Goal: Check status: Check status

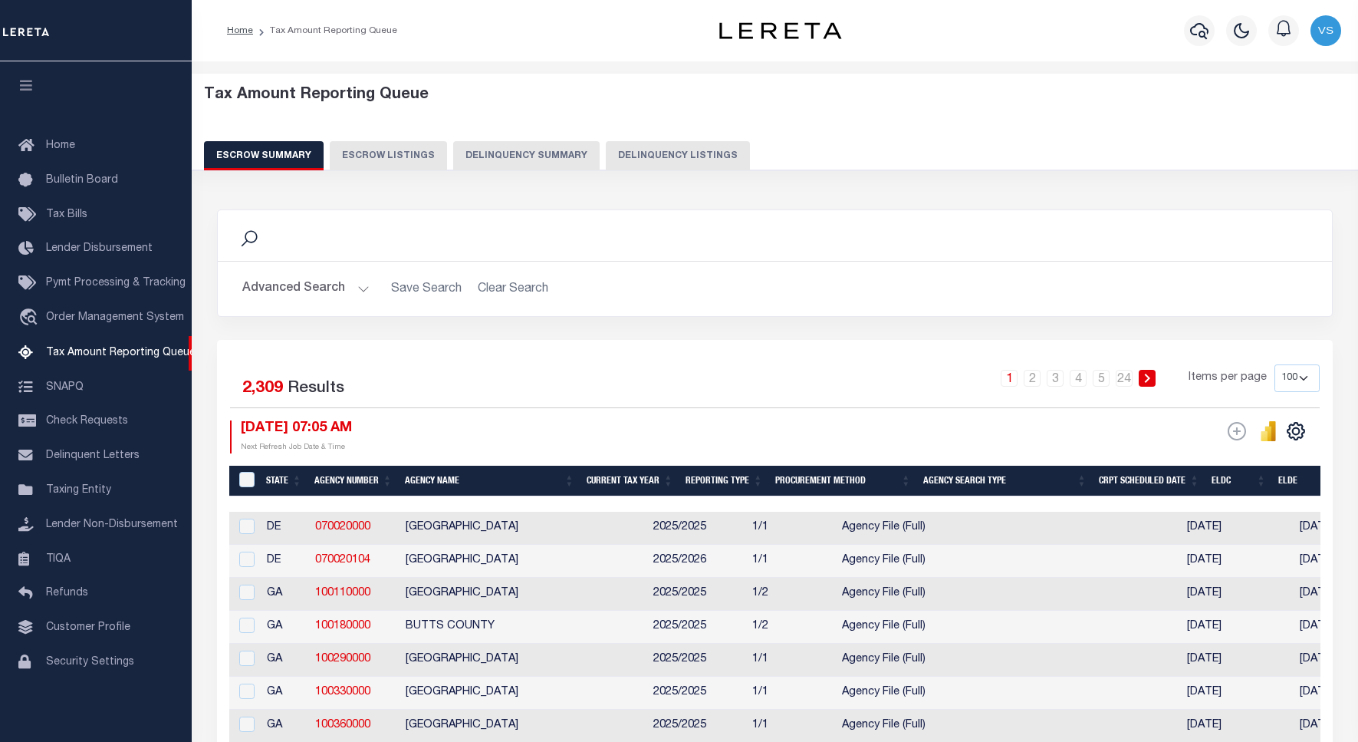
select select "100"
click at [642, 151] on button "Delinquency Listings" at bounding box center [678, 155] width 144 height 29
select select "CO"
select select "100"
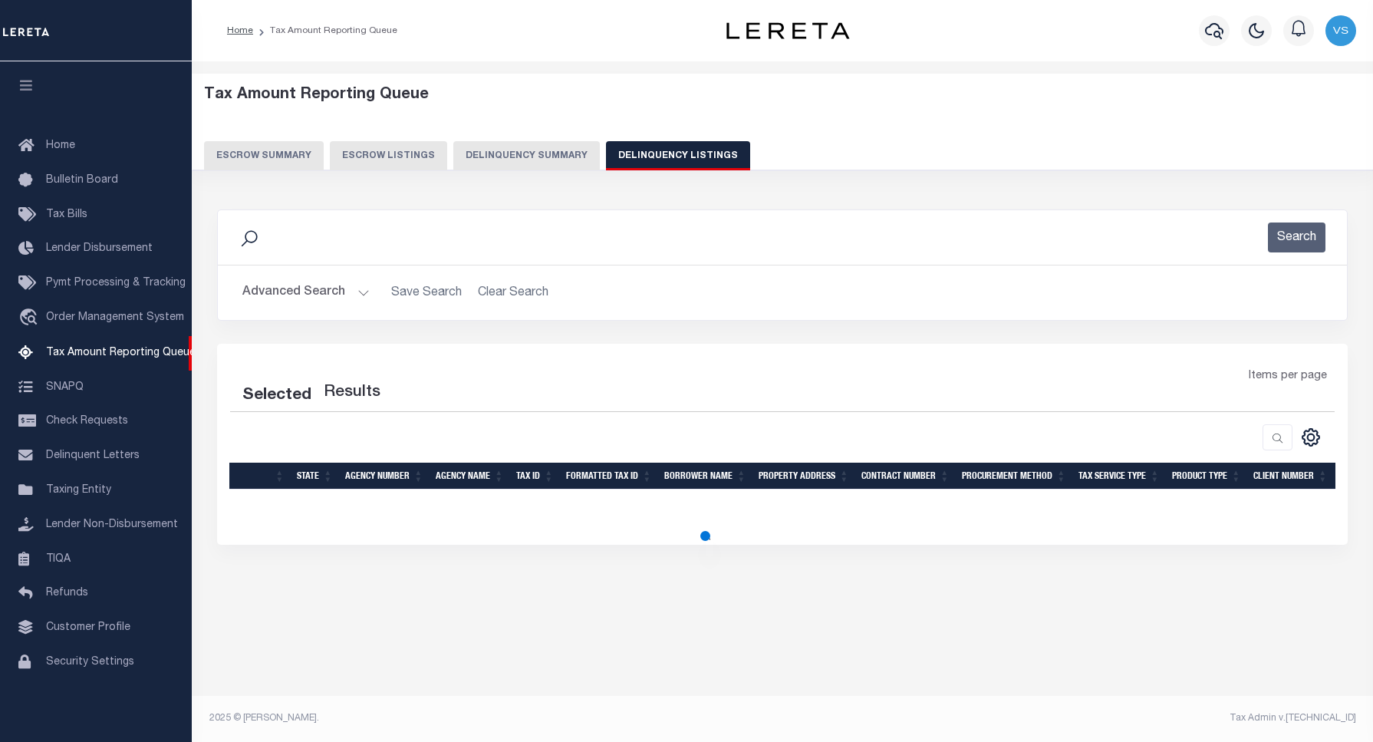
select select "100"
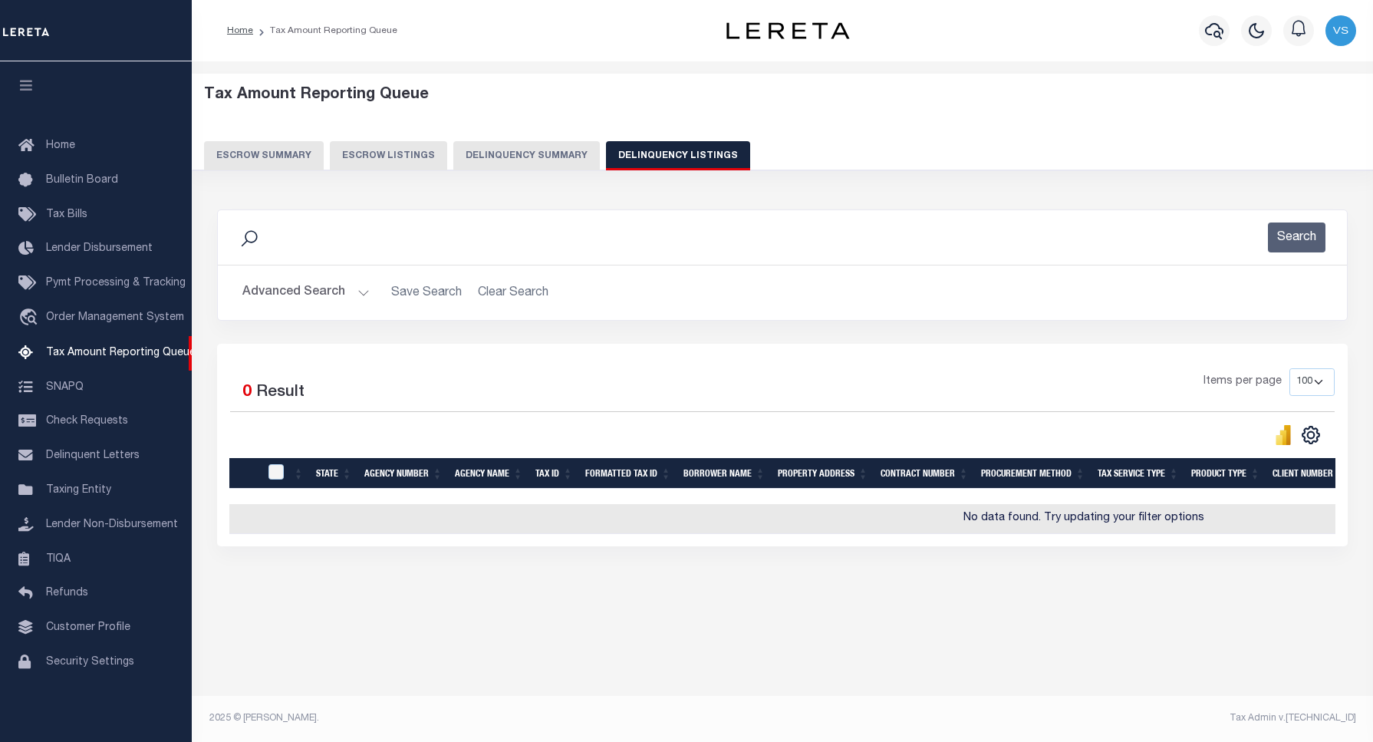
click at [303, 304] on button "Advanced Search" at bounding box center [305, 293] width 127 height 30
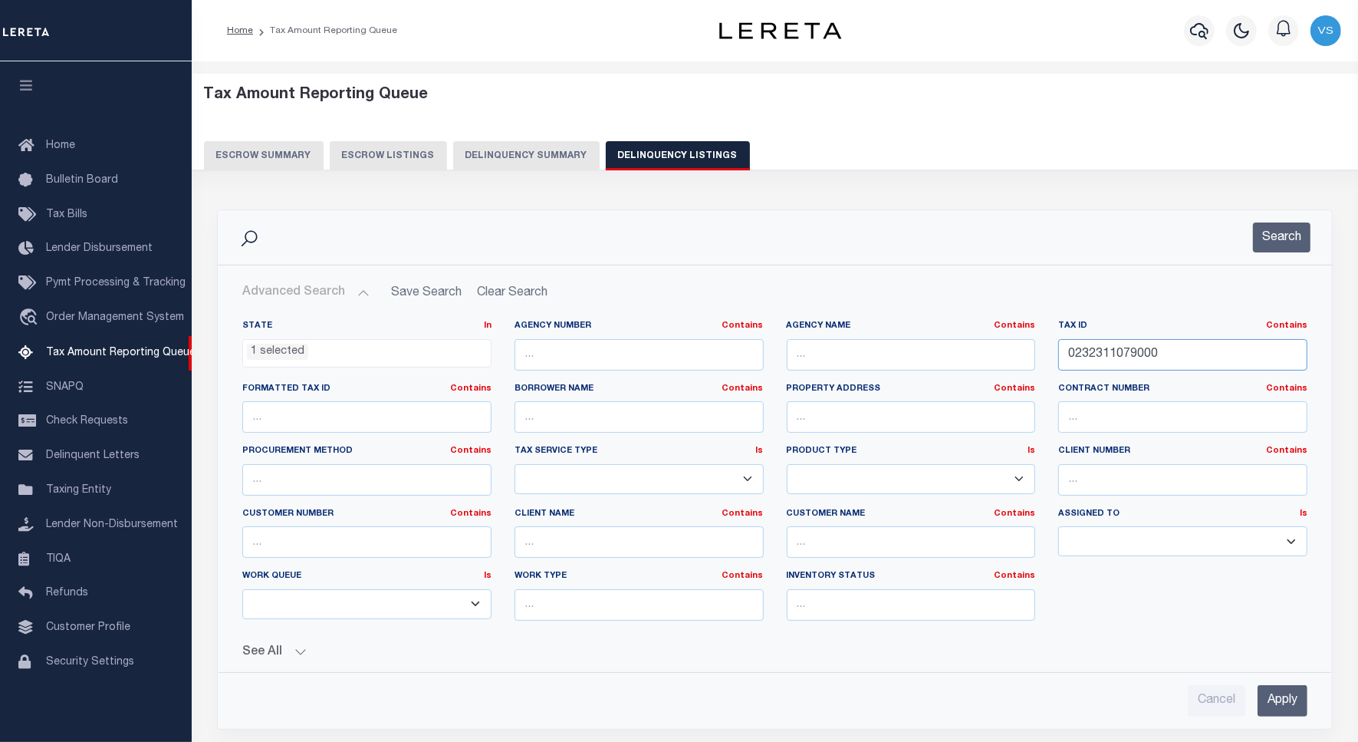
click at [1107, 347] on input "0232311079000" at bounding box center [1182, 354] width 249 height 31
paste input "27107012"
type input "0227107012000"
click at [1287, 699] on input "Apply" at bounding box center [1283, 700] width 50 height 31
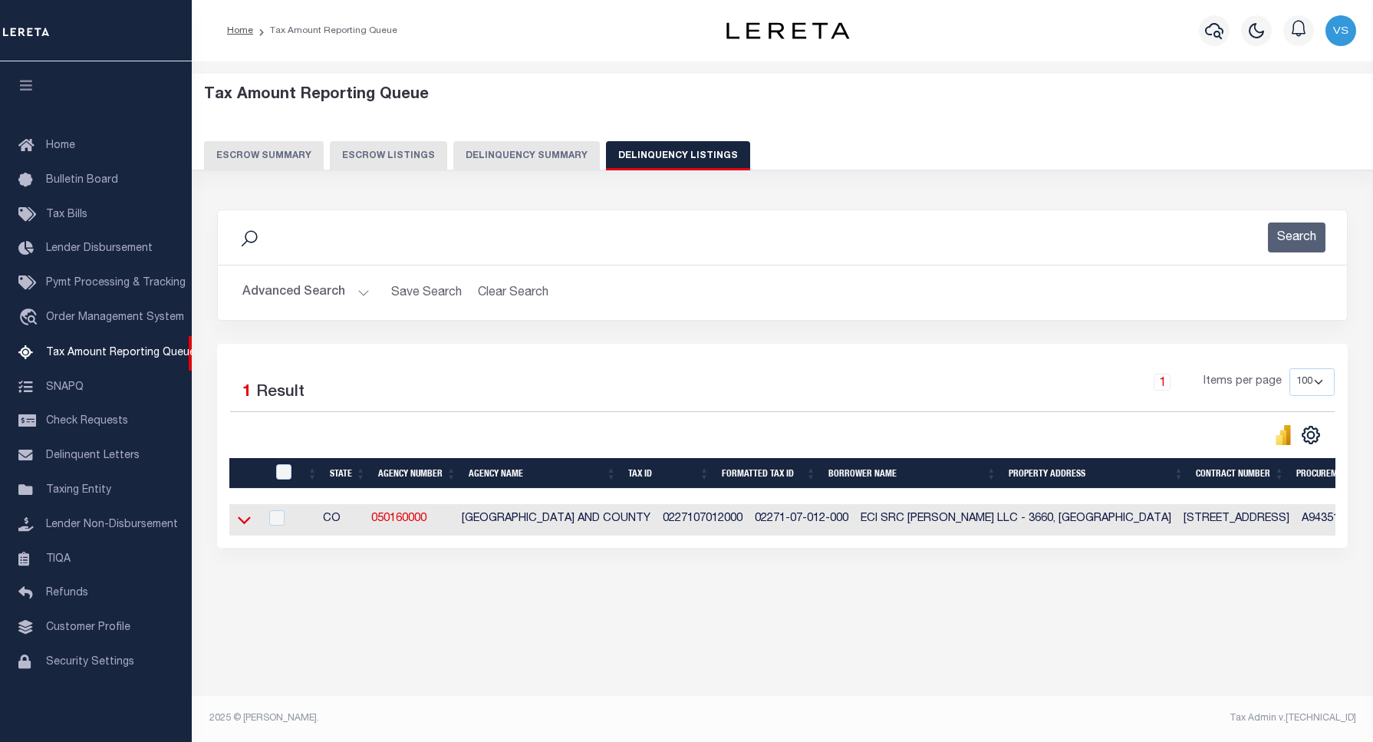
click at [243, 519] on icon at bounding box center [244, 520] width 13 height 16
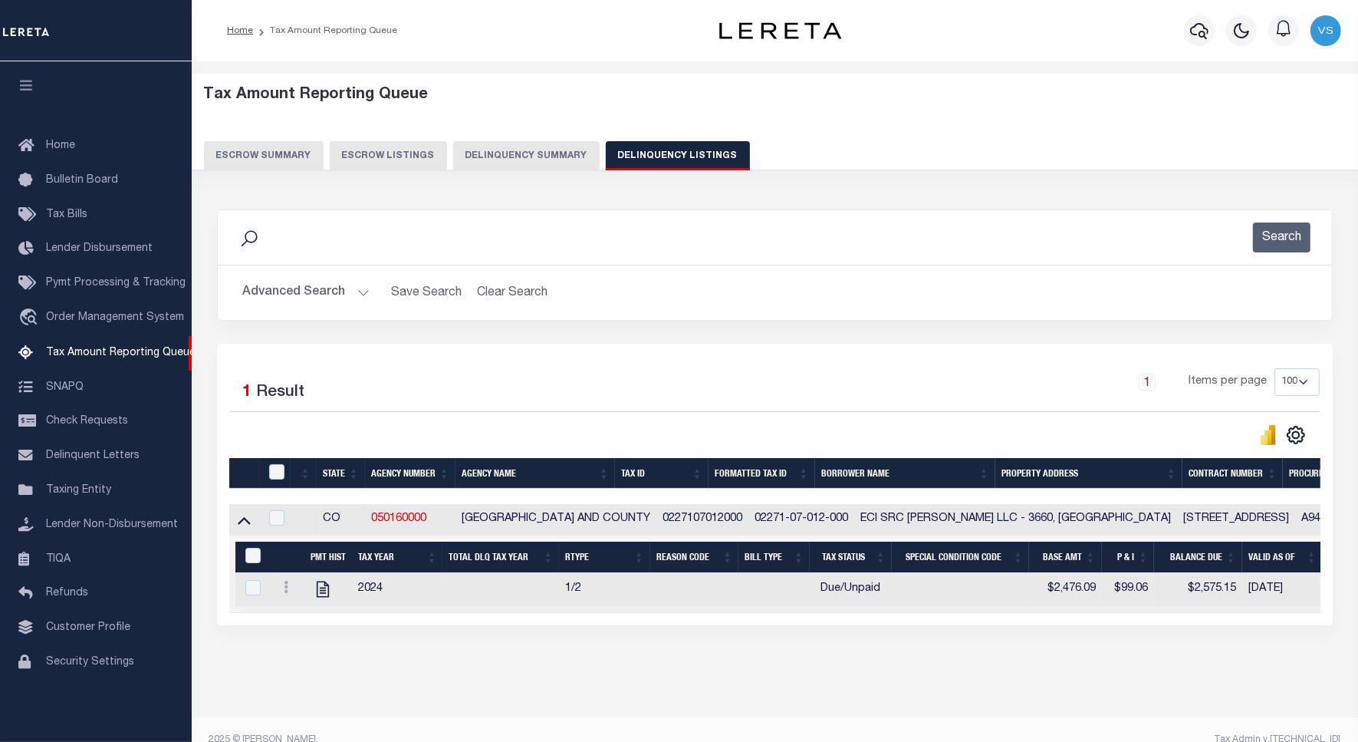
scroll to position [37, 0]
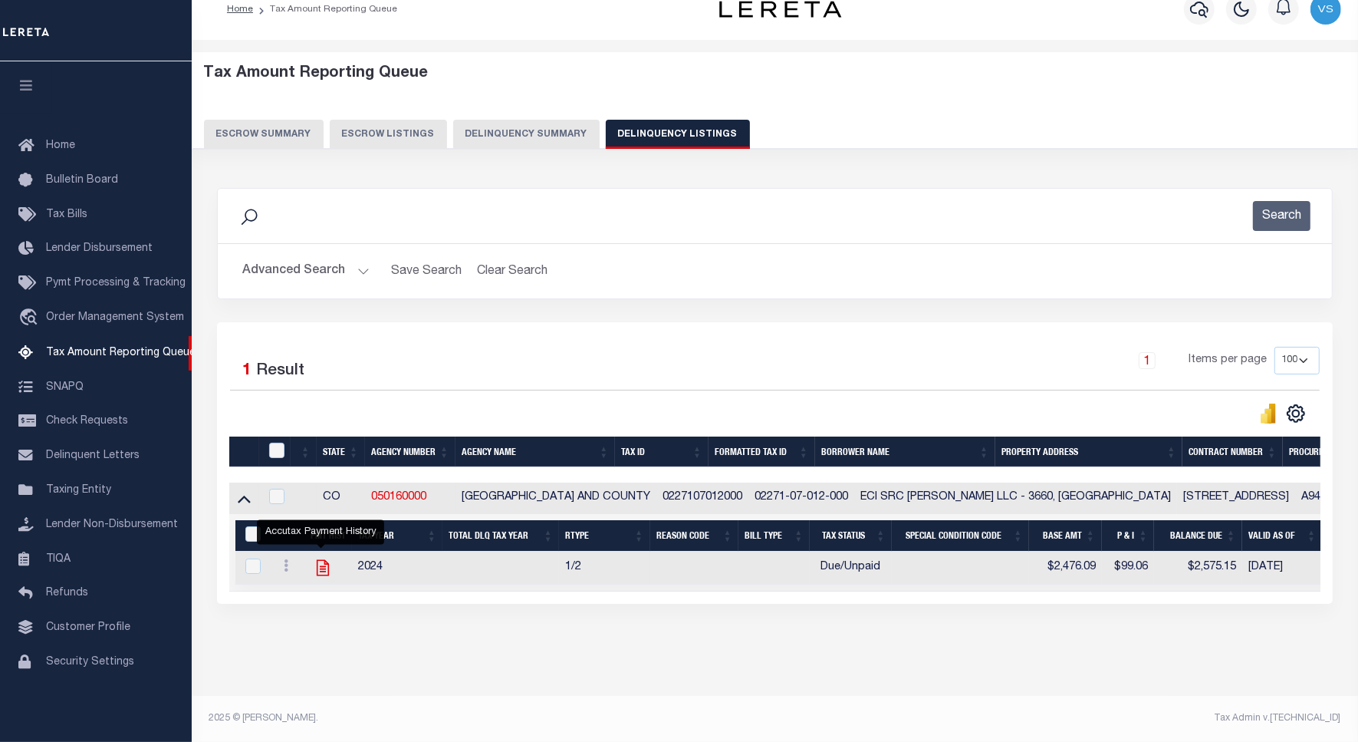
click at [324, 561] on icon "" at bounding box center [323, 568] width 12 height 16
checkbox input "true"
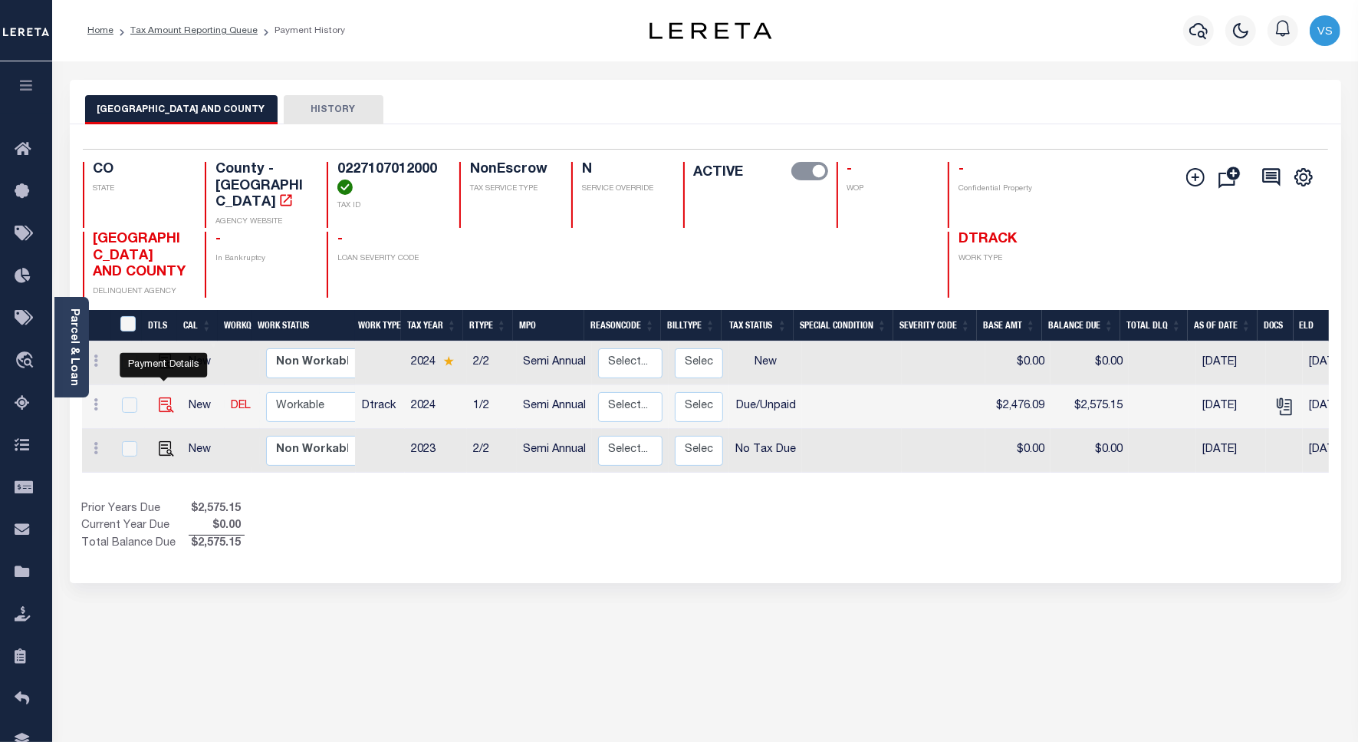
click at [166, 397] on img "" at bounding box center [166, 404] width 15 height 15
checkbox input "true"
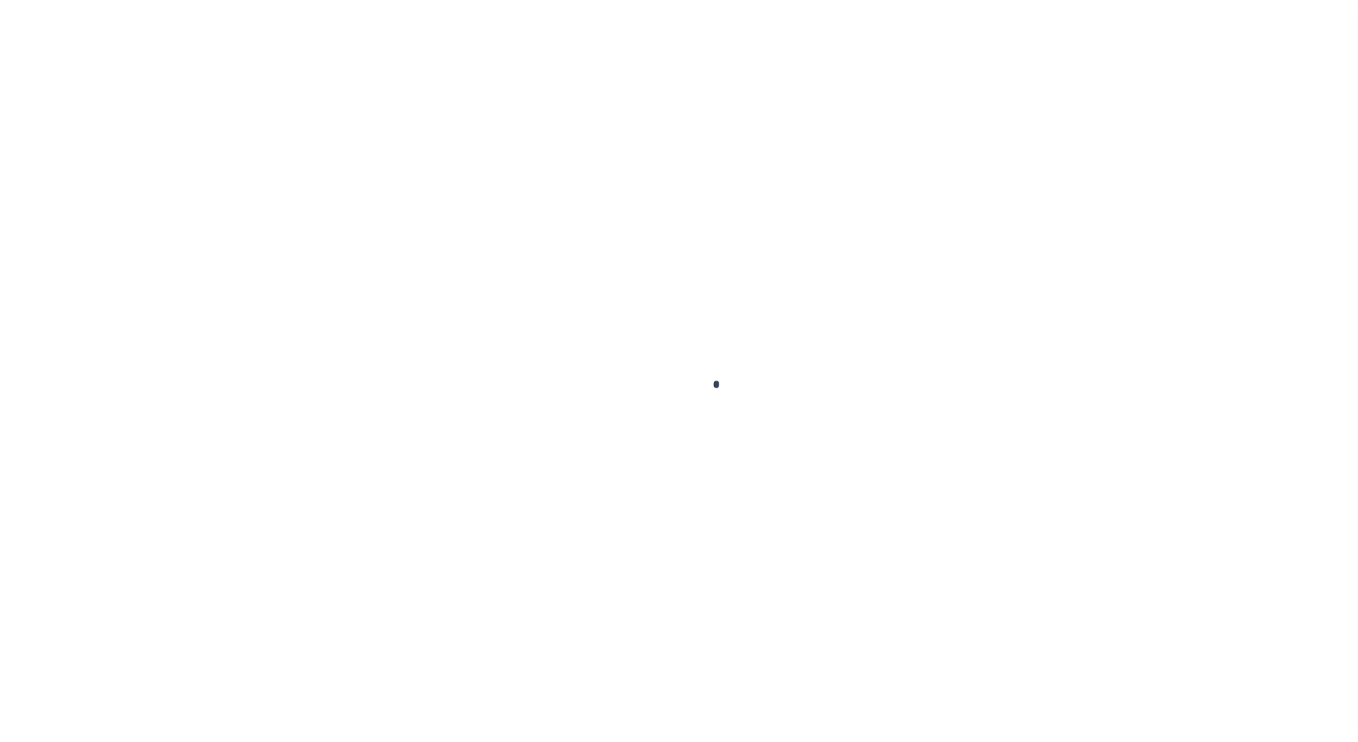
checkbox input "false"
type input "Semi Annual"
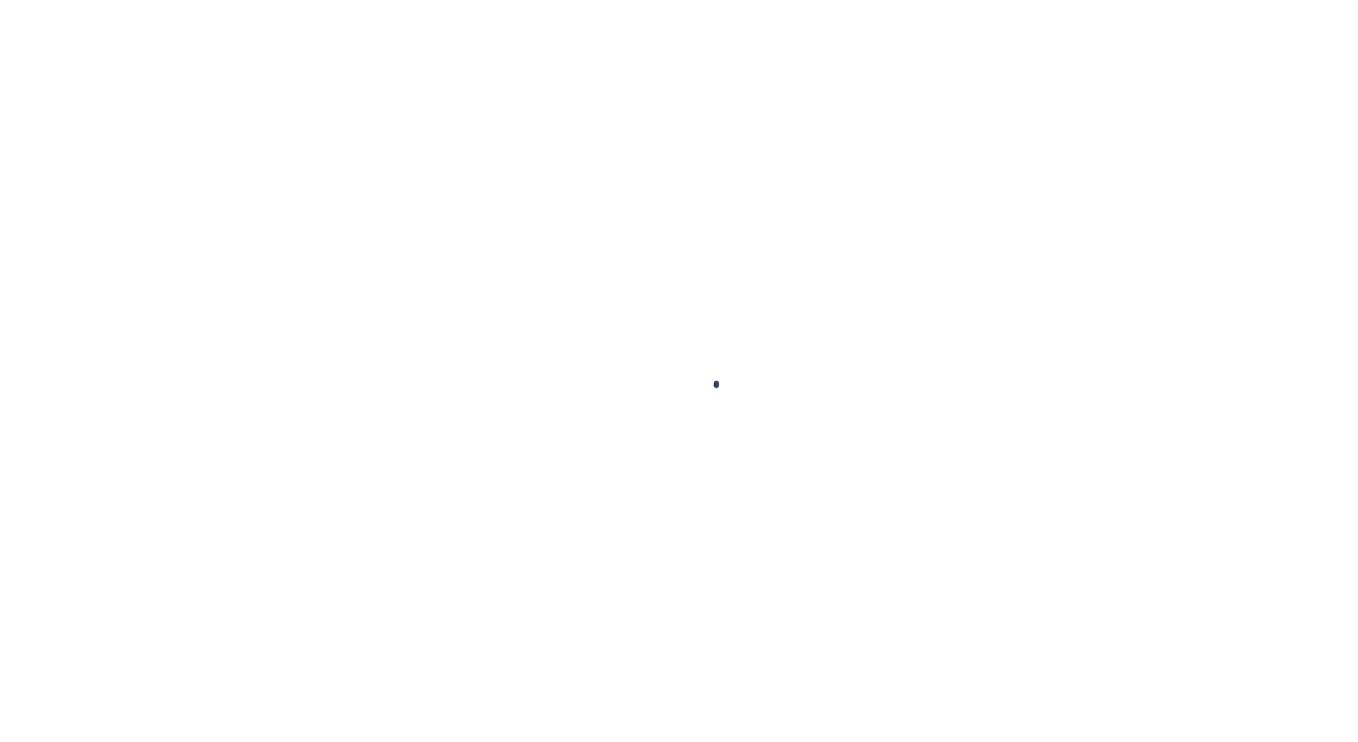
type input "[DATE]"
select select "DUE"
type input "$2,476.09"
type input "$99.06"
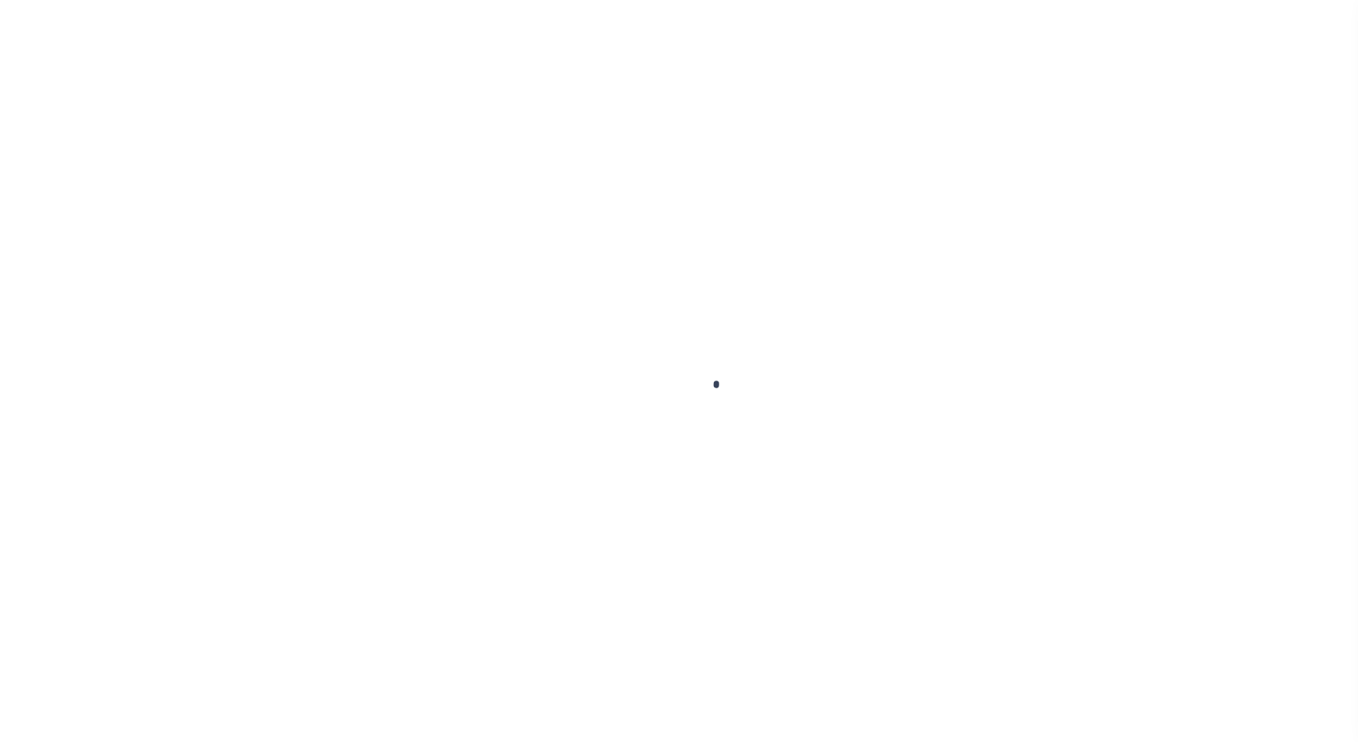
type input "$0"
type input "$2,575.15"
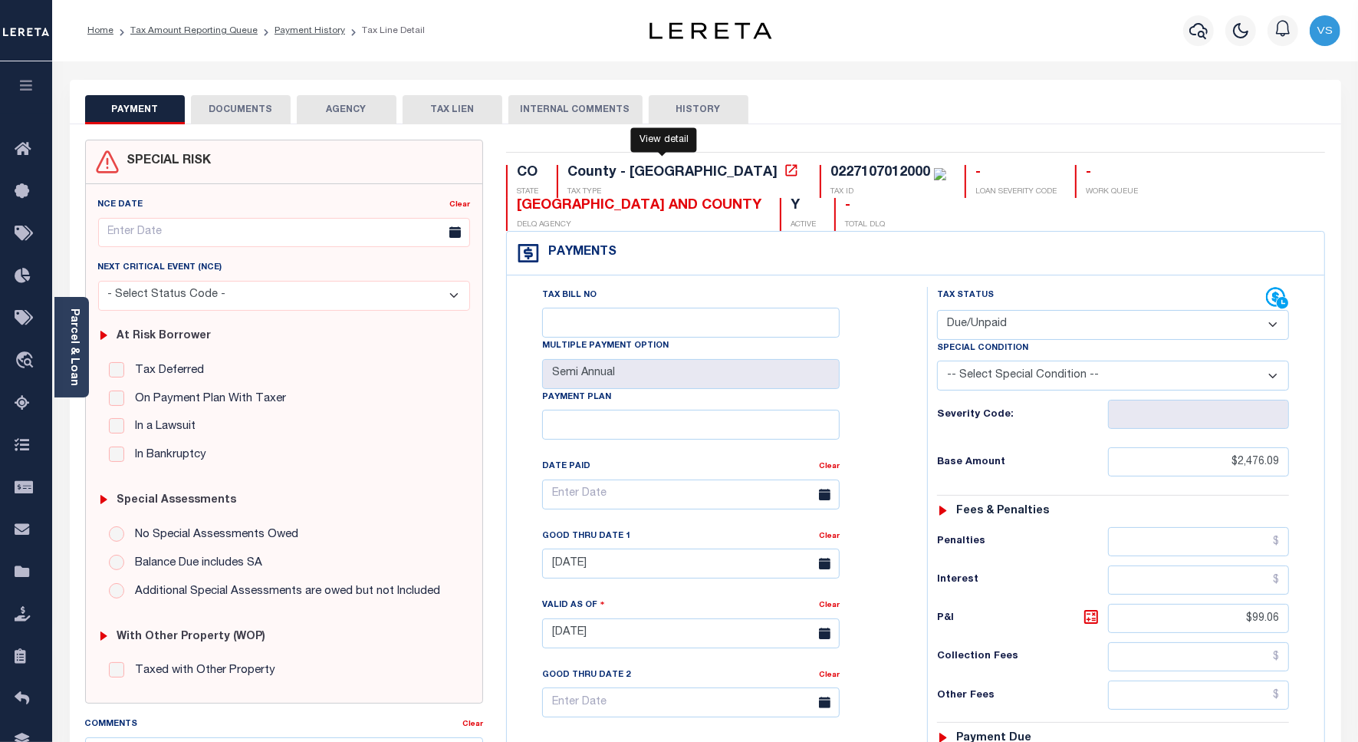
click at [784, 173] on icon at bounding box center [791, 170] width 15 height 15
click at [831, 171] on div "0227107012000" at bounding box center [881, 173] width 100 height 14
copy div "0227107012000"
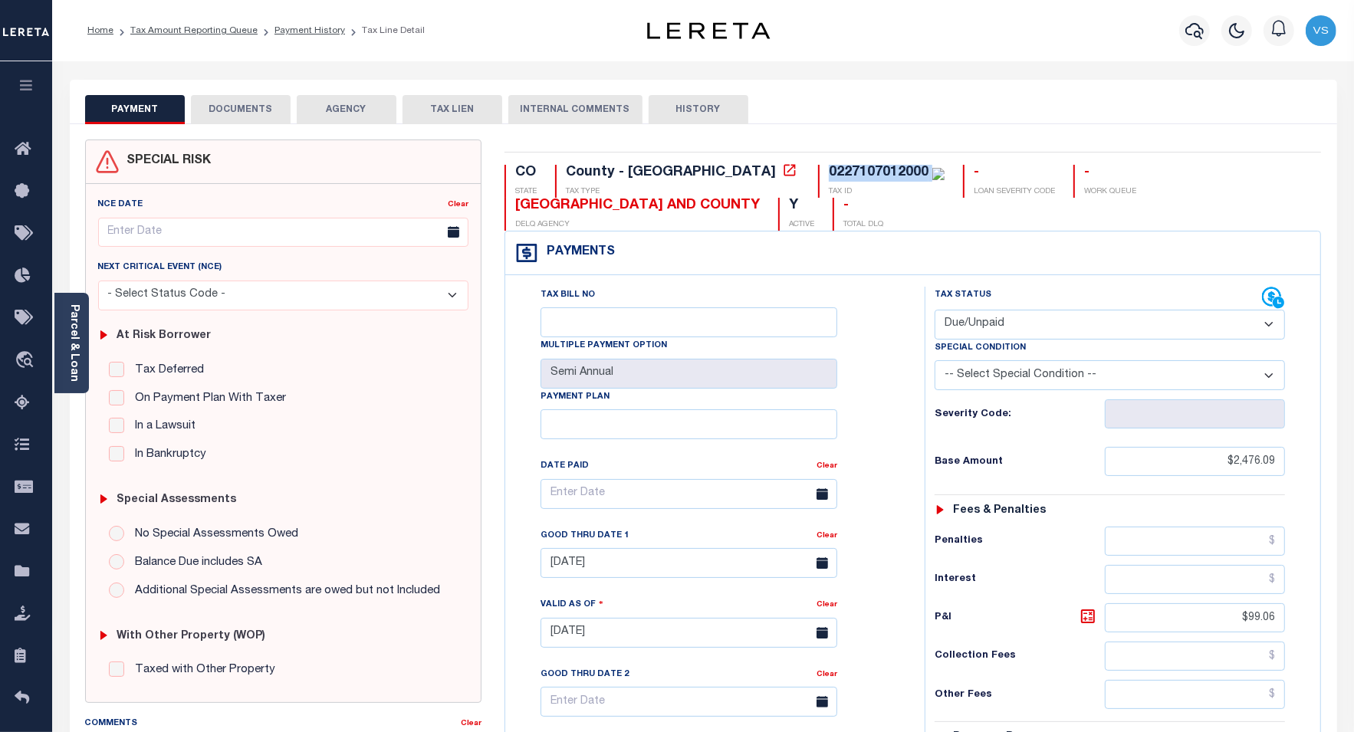
click at [265, 107] on button "DOCUMENTS" at bounding box center [241, 109] width 100 height 29
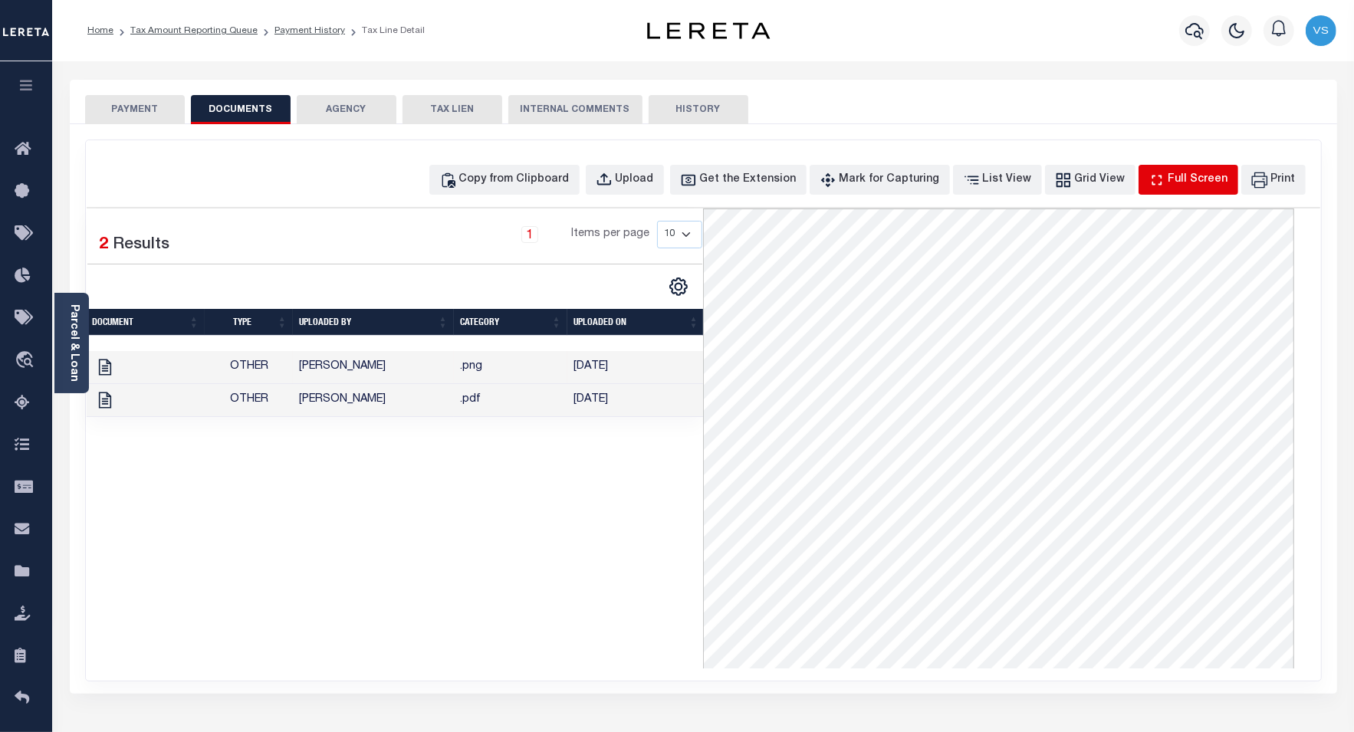
click at [1172, 177] on button "Full Screen" at bounding box center [1189, 180] width 100 height 30
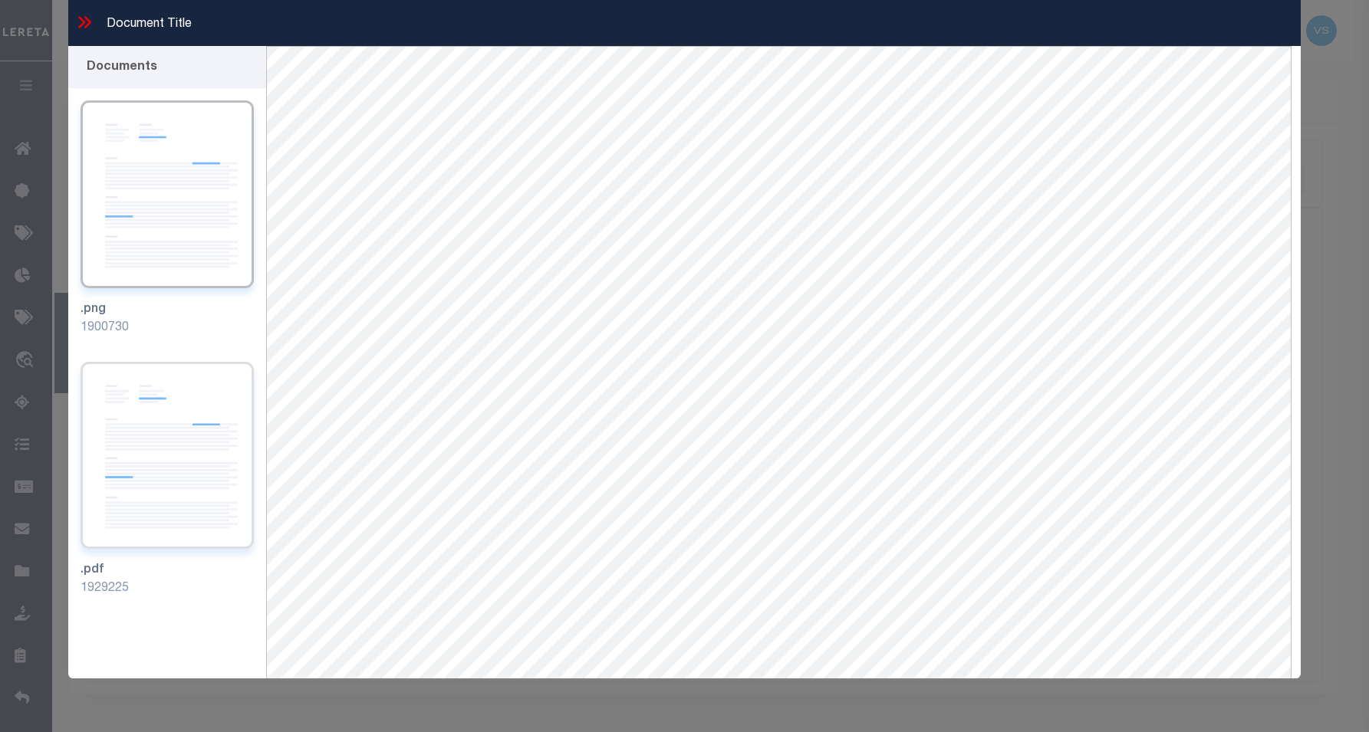
click at [146, 362] on img at bounding box center [167, 456] width 173 height 188
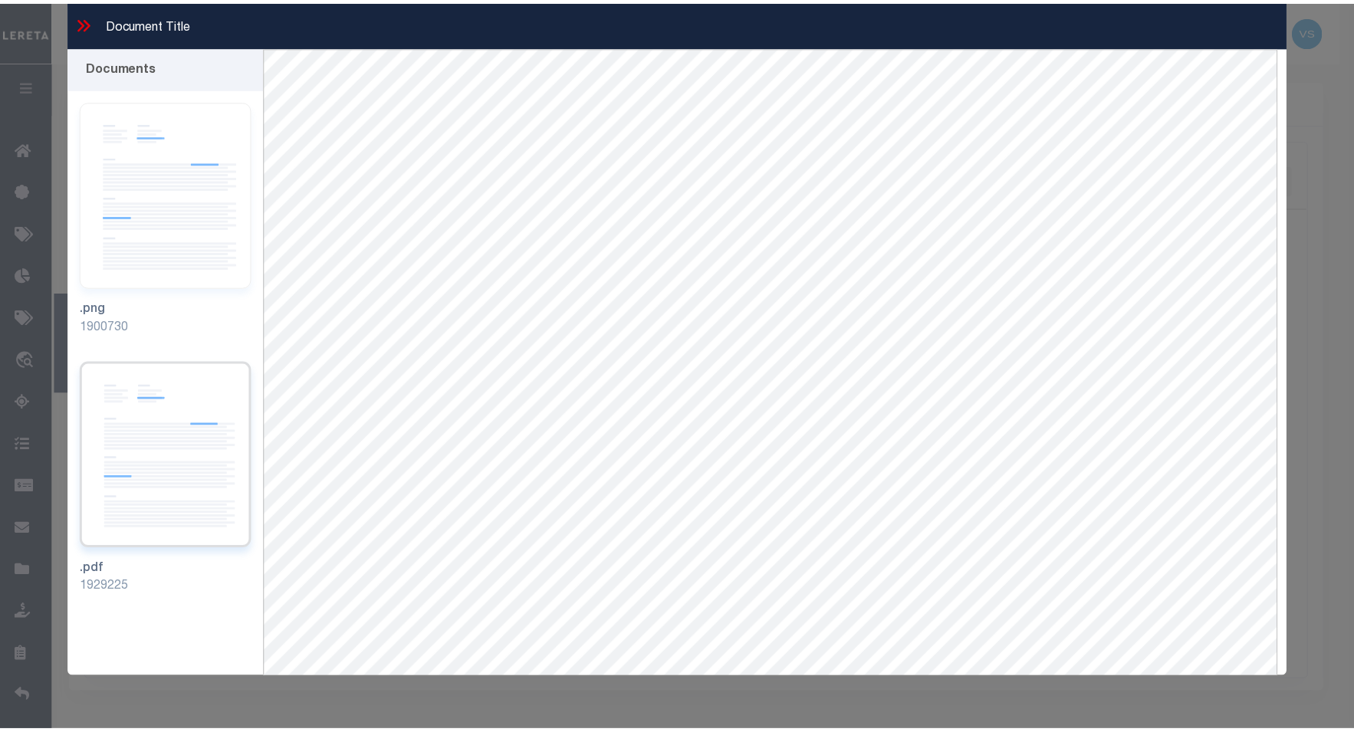
scroll to position [28, 0]
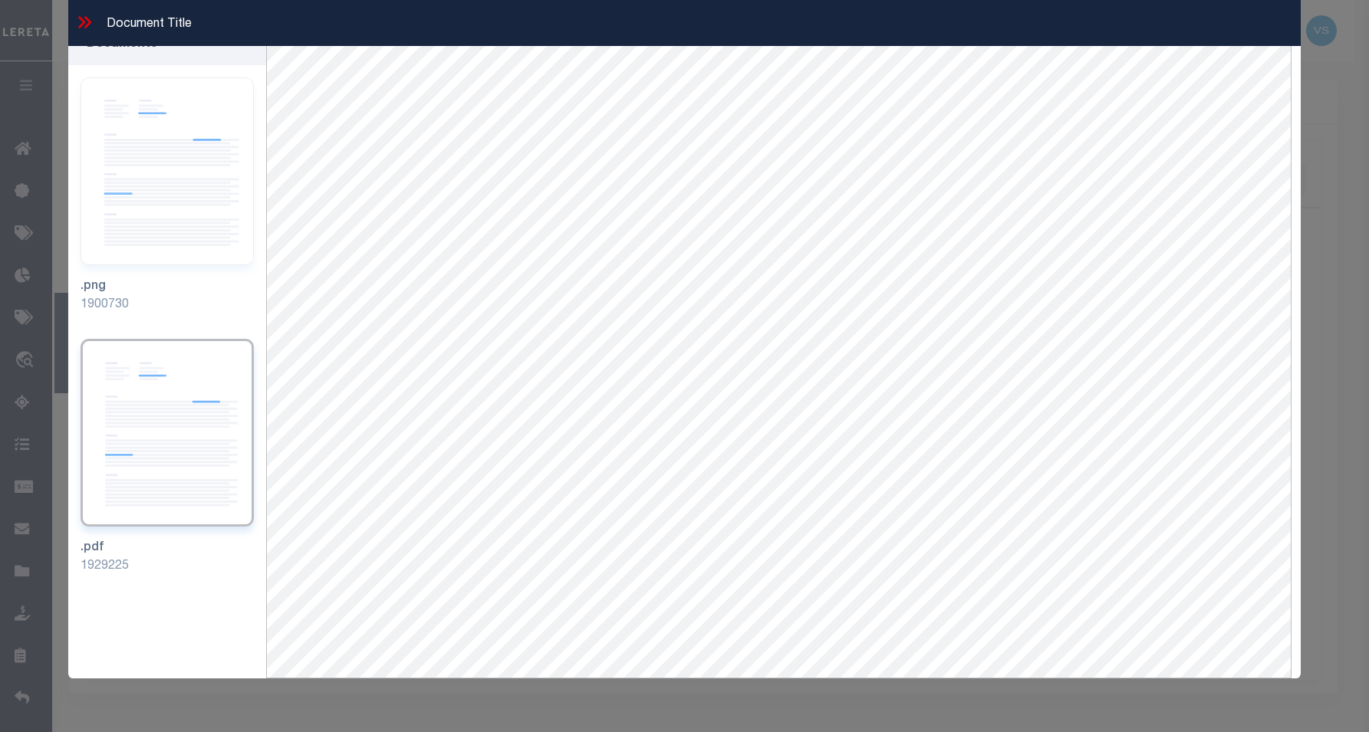
click at [88, 24] on icon at bounding box center [87, 22] width 7 height 12
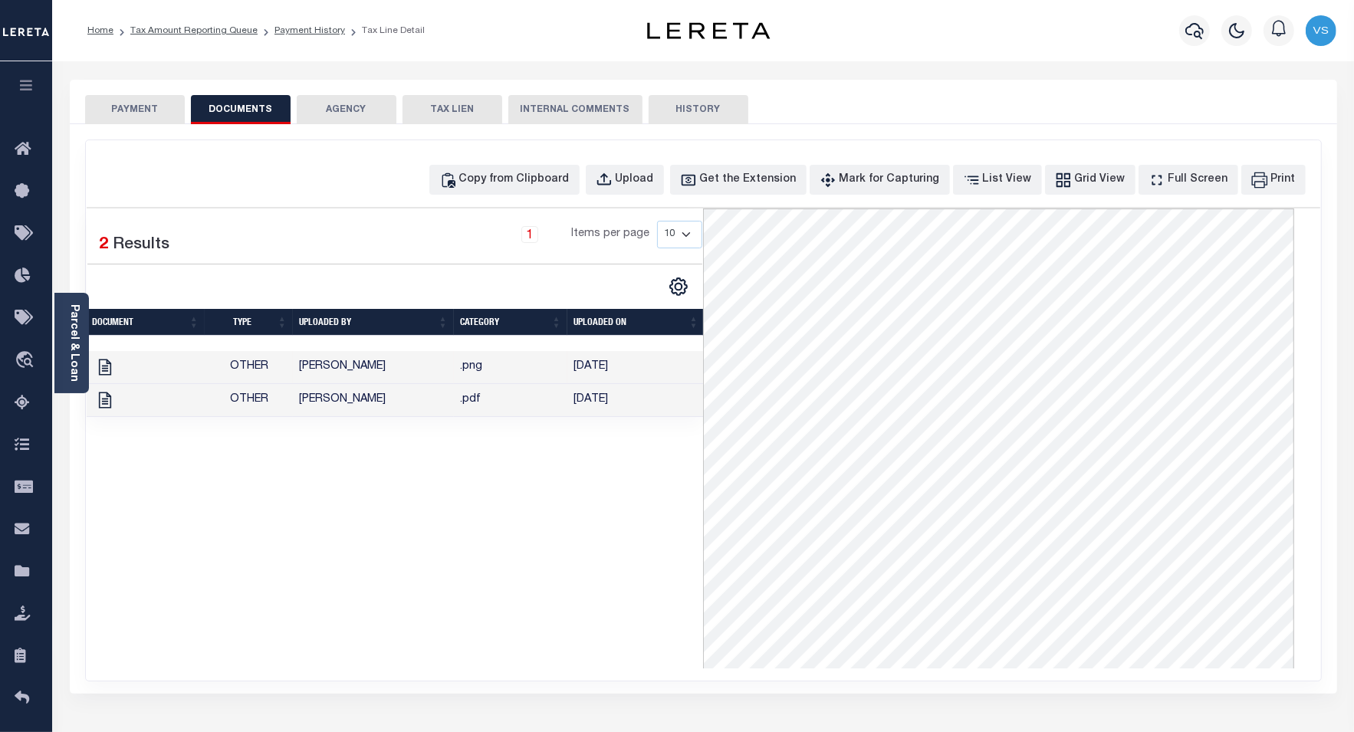
click at [131, 105] on button "PAYMENT" at bounding box center [135, 109] width 100 height 29
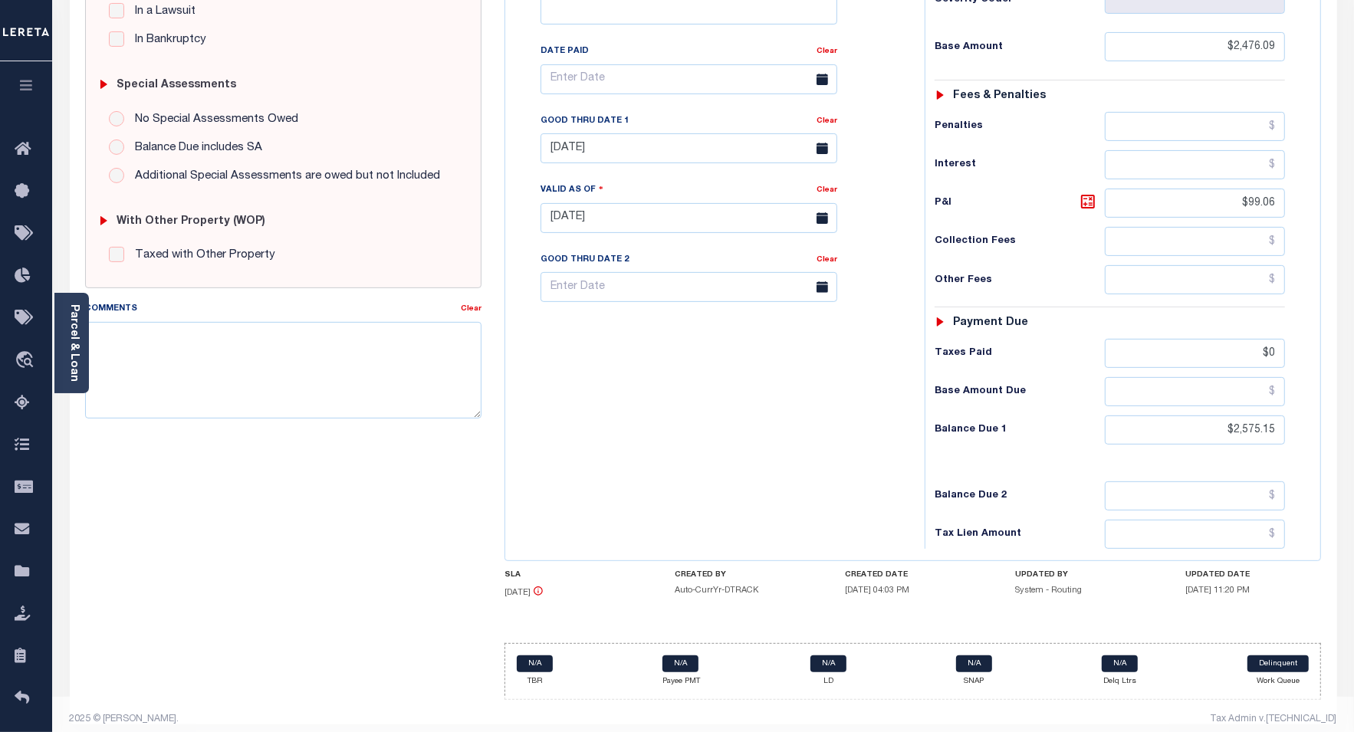
scroll to position [0, 0]
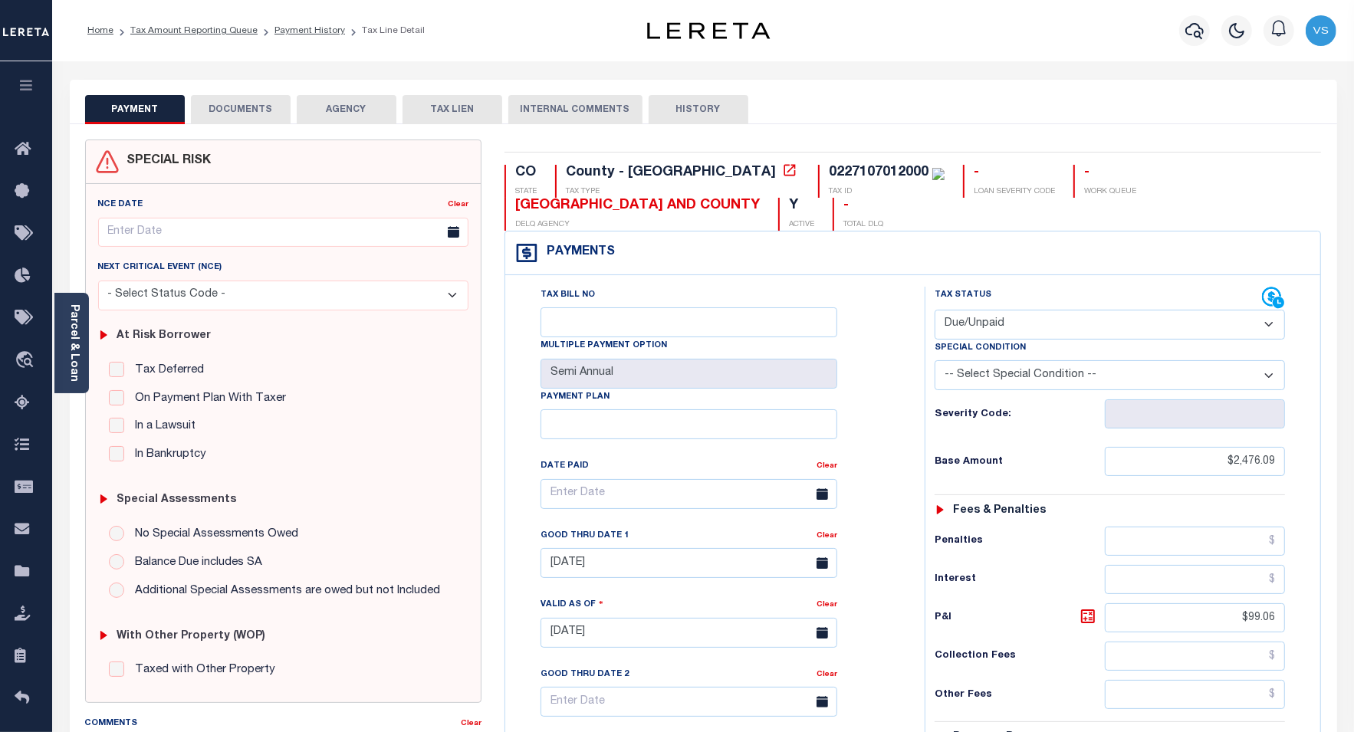
click at [829, 174] on div "0227107012000" at bounding box center [879, 173] width 100 height 14
copy div "0227107012000"
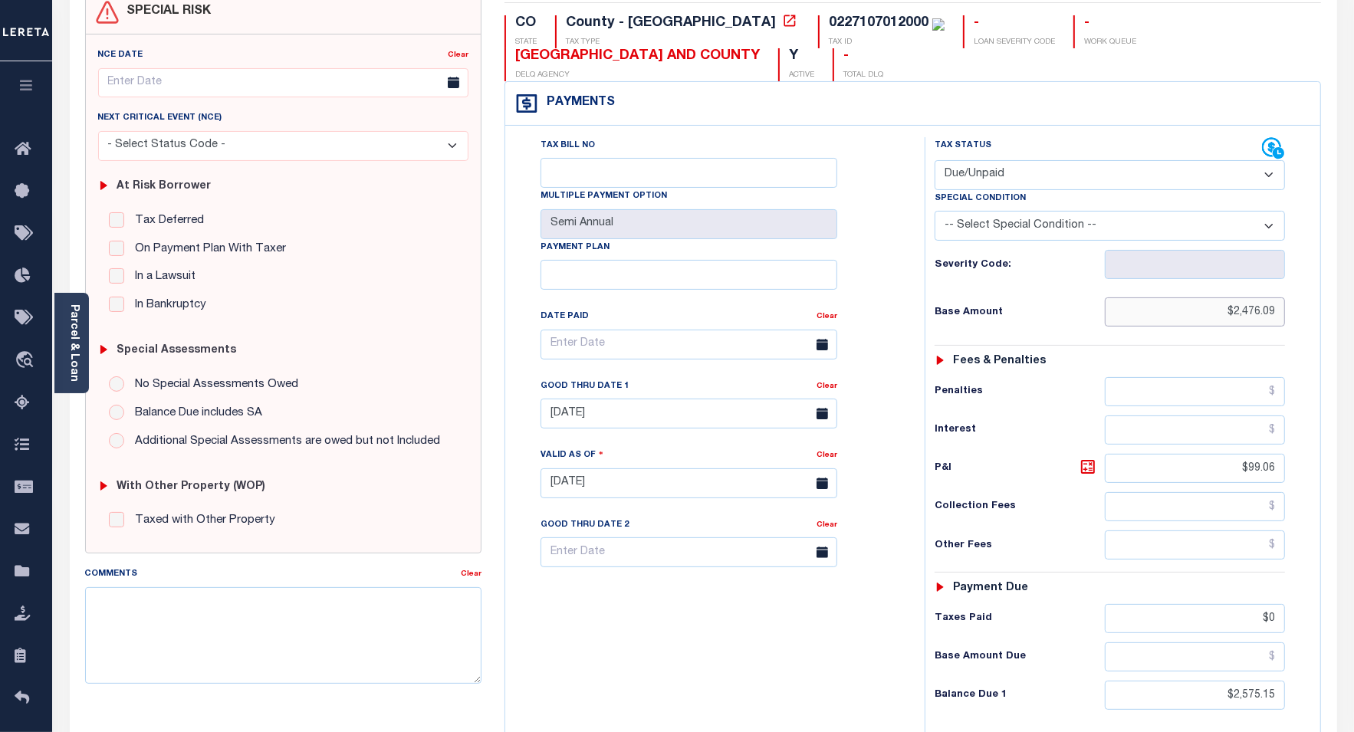
click at [1248, 318] on input "$2,476.09" at bounding box center [1195, 312] width 181 height 29
click at [1252, 314] on input "$2,476.09" at bounding box center [1195, 312] width 181 height 29
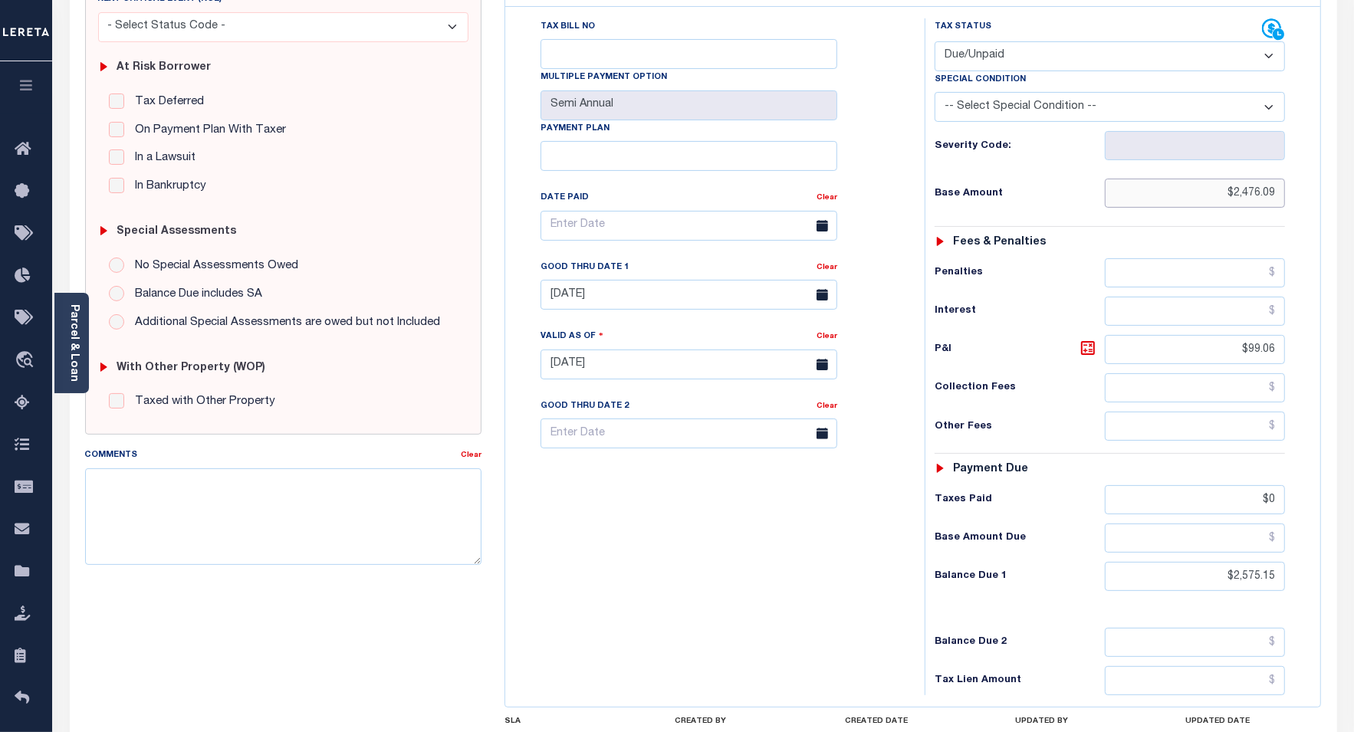
scroll to position [0, 0]
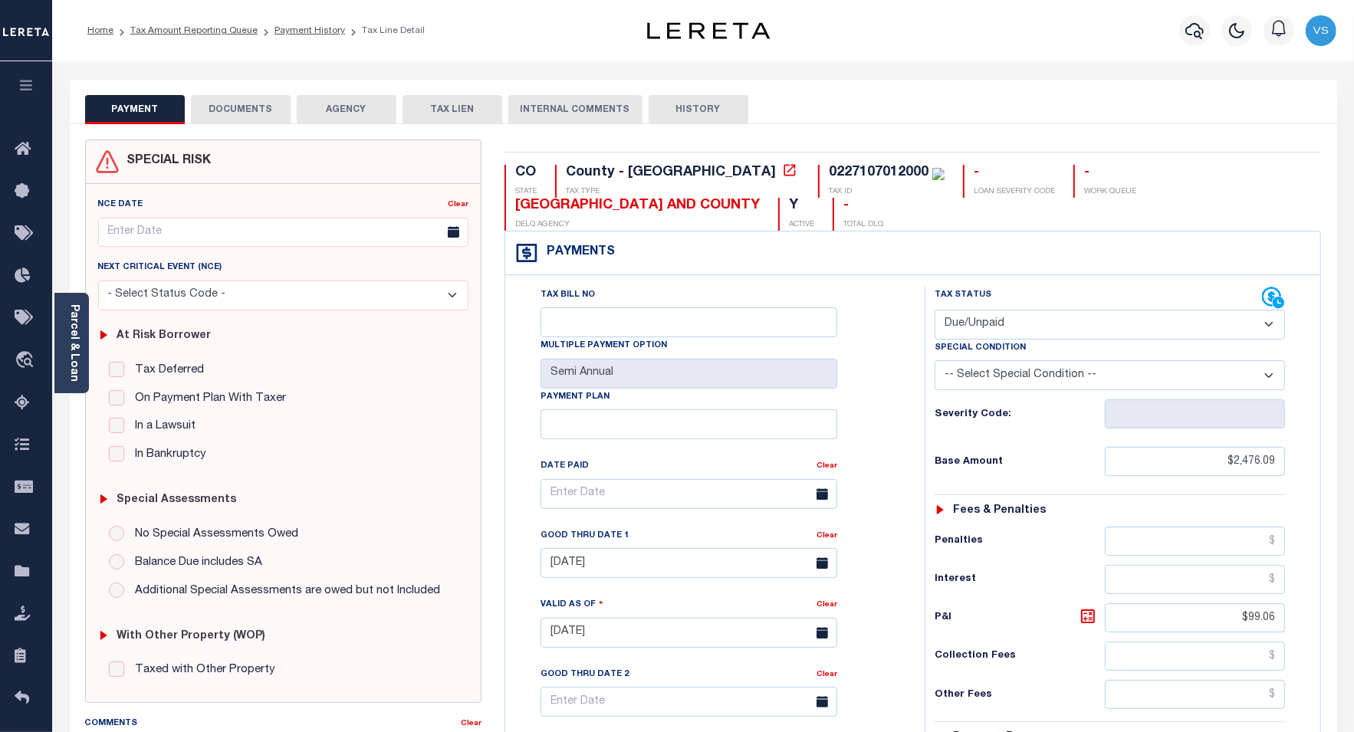
click at [829, 174] on div "0227107012000" at bounding box center [879, 173] width 100 height 14
copy div "0227107012000"
click at [288, 33] on link "Payment History" at bounding box center [310, 30] width 71 height 9
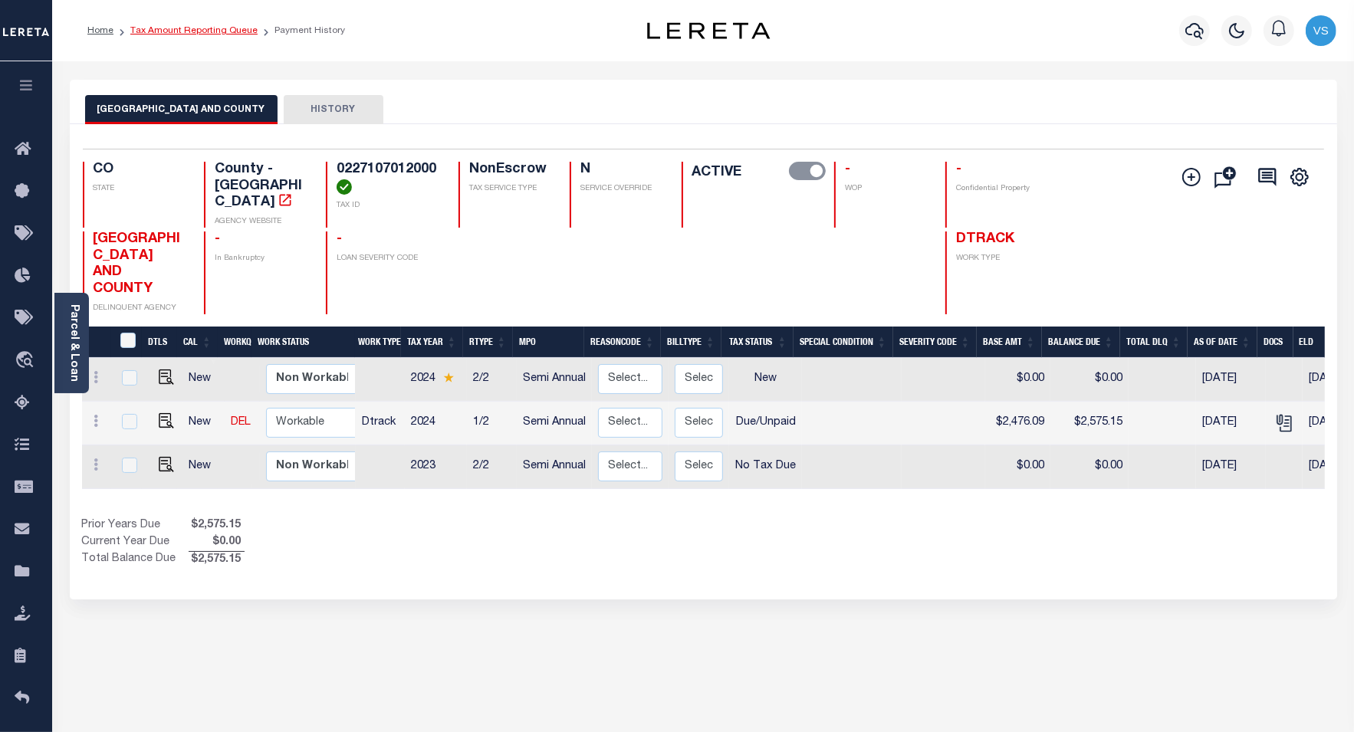
click at [197, 27] on link "Tax Amount Reporting Queue" at bounding box center [193, 30] width 127 height 9
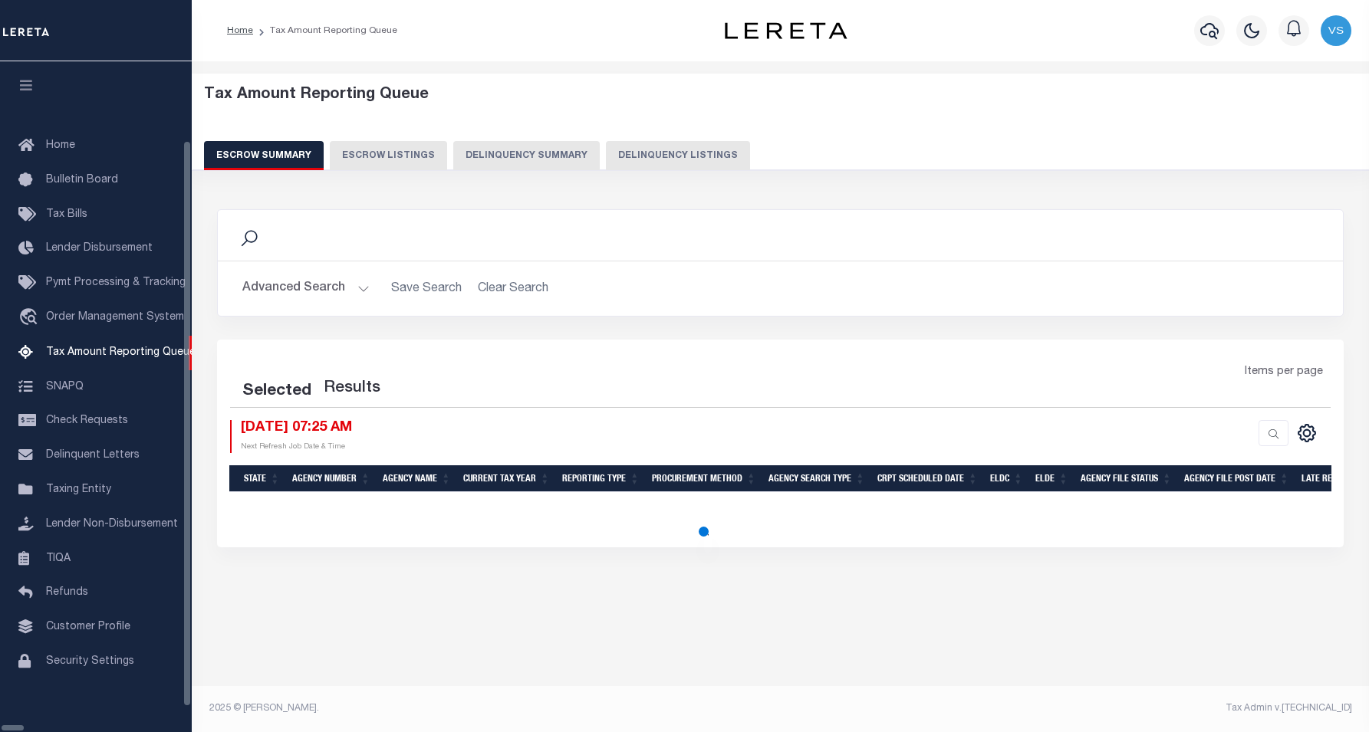
select select "100"
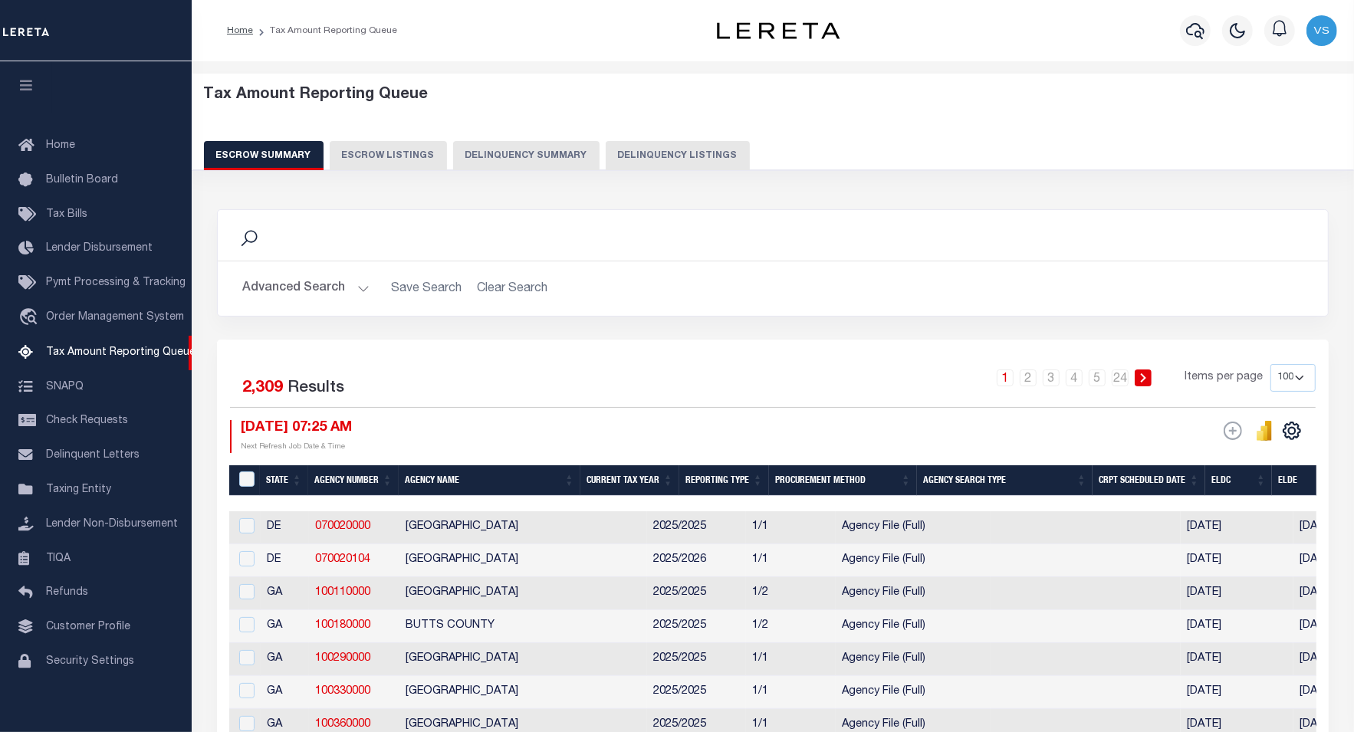
click at [589, 148] on div "Escrow Summary Escrow Listings Delinquency Summary Delinquency Listings" at bounding box center [773, 155] width 1139 height 28
click at [640, 155] on button "Delinquency Listings" at bounding box center [678, 155] width 144 height 29
select select "100"
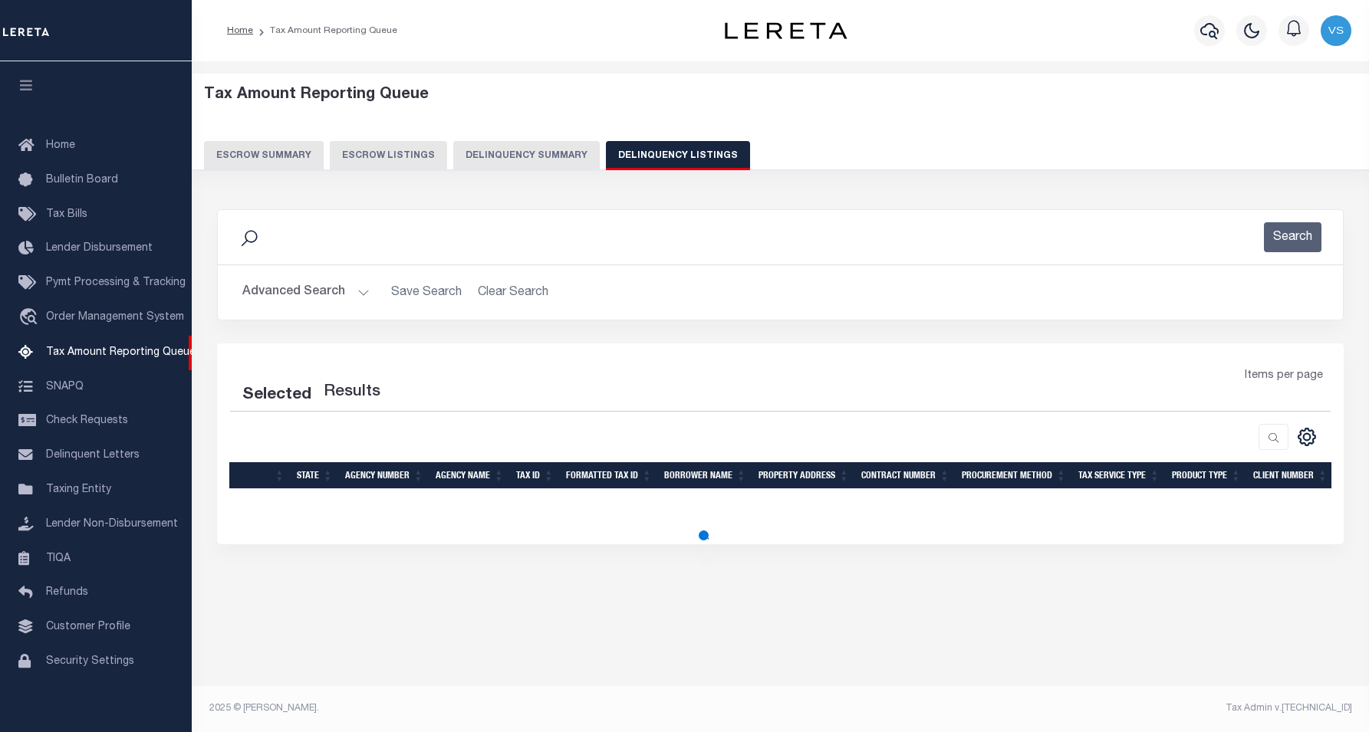
select select "100"
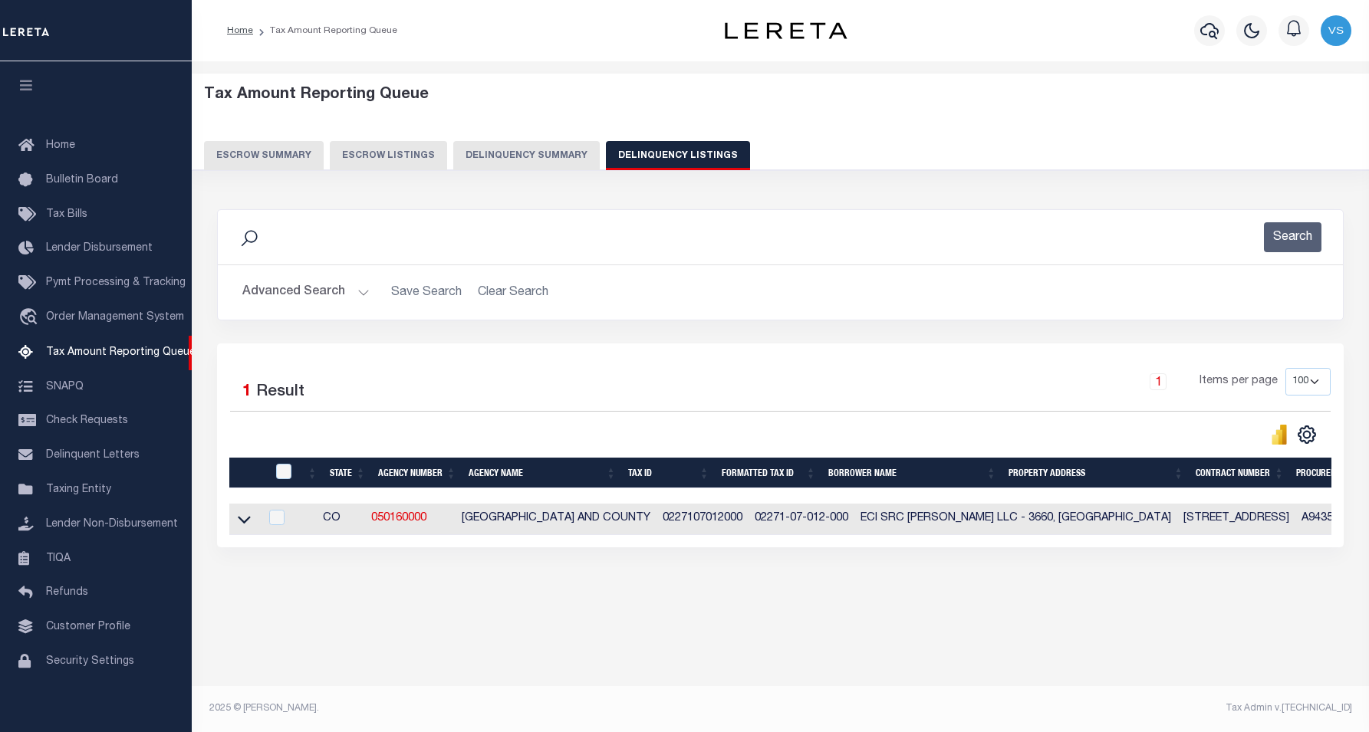
click at [289, 290] on button "Advanced Search" at bounding box center [305, 293] width 127 height 30
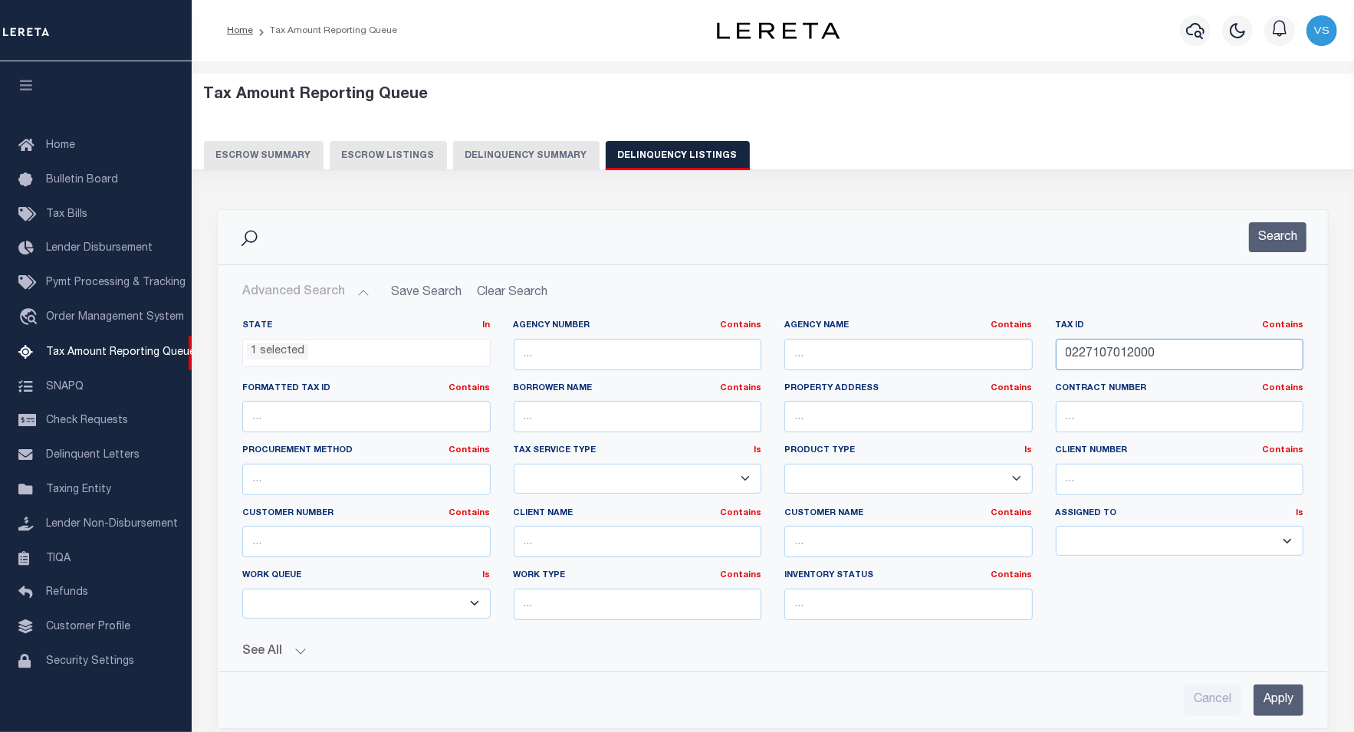
click at [1128, 355] on input "0227107012000" at bounding box center [1180, 354] width 248 height 31
paste input "8123045"
type input "0228123045000"
click at [1274, 702] on input "Apply" at bounding box center [1279, 700] width 50 height 31
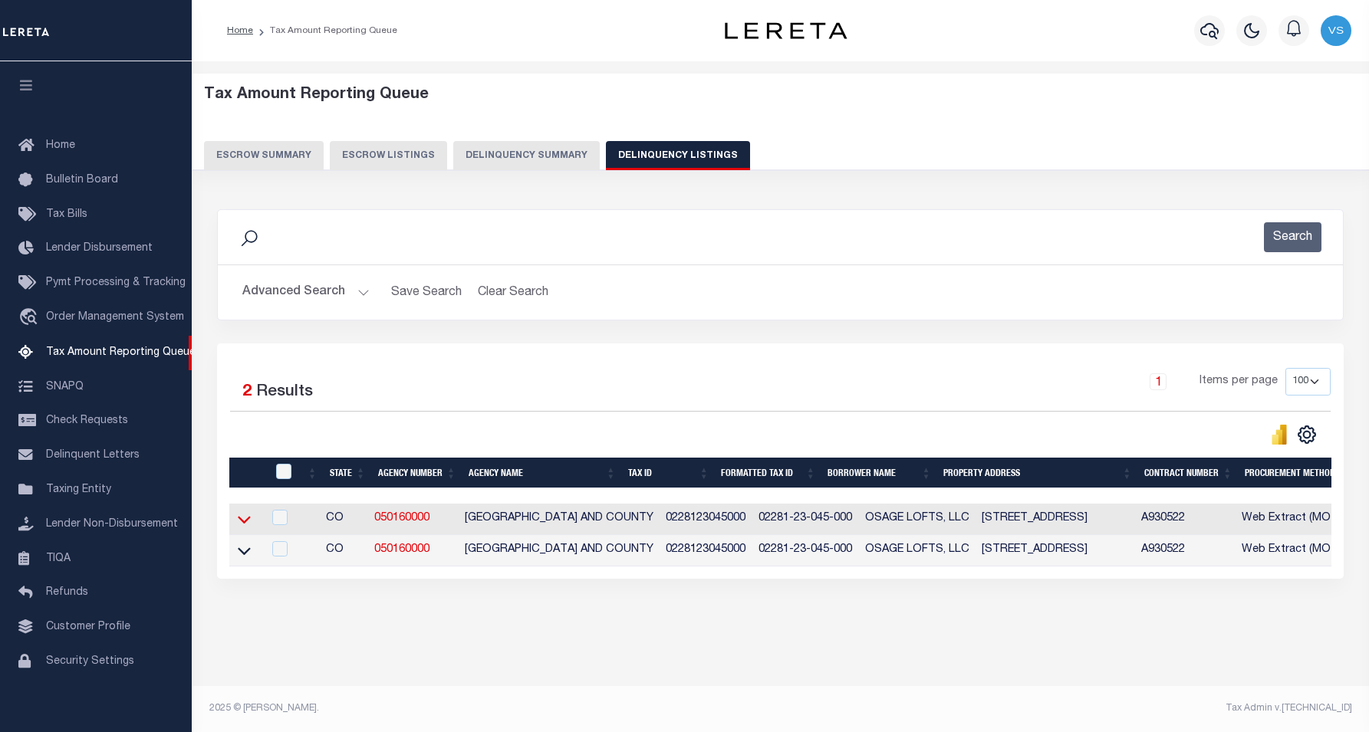
click at [242, 527] on icon at bounding box center [244, 520] width 13 height 16
